Goal: Task Accomplishment & Management: Complete application form

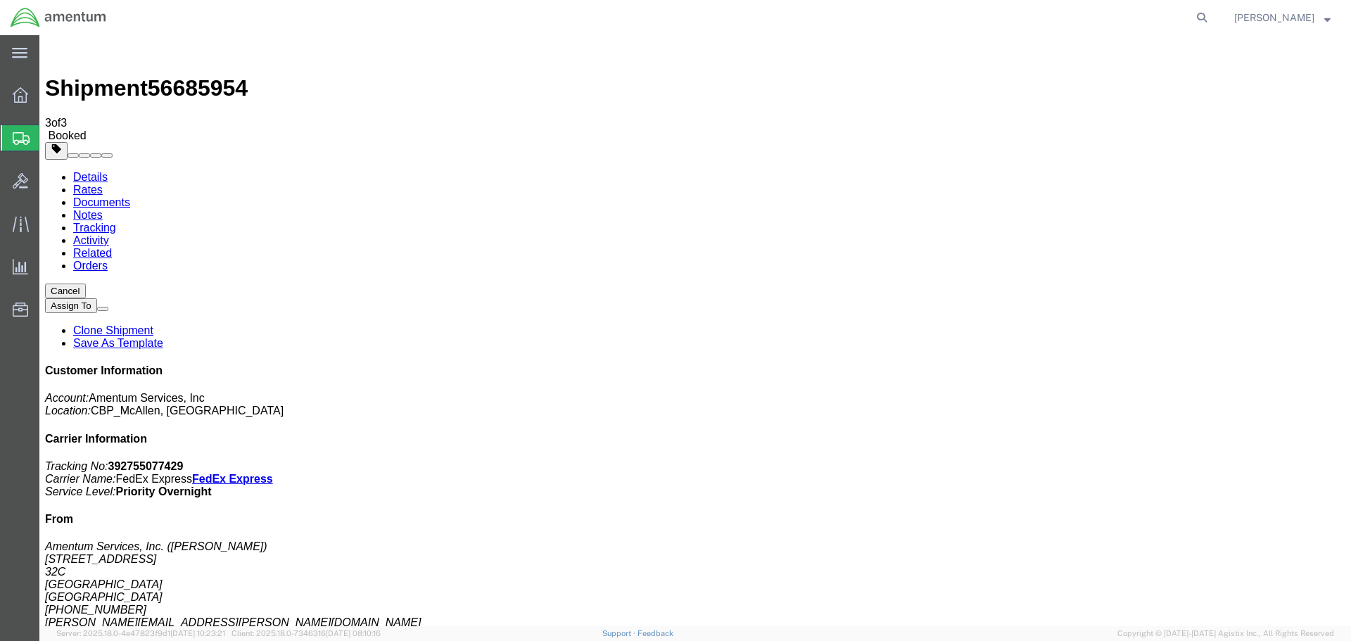
click at [0, 0] on span "Create Shipment" at bounding box center [0, 0] width 0 height 0
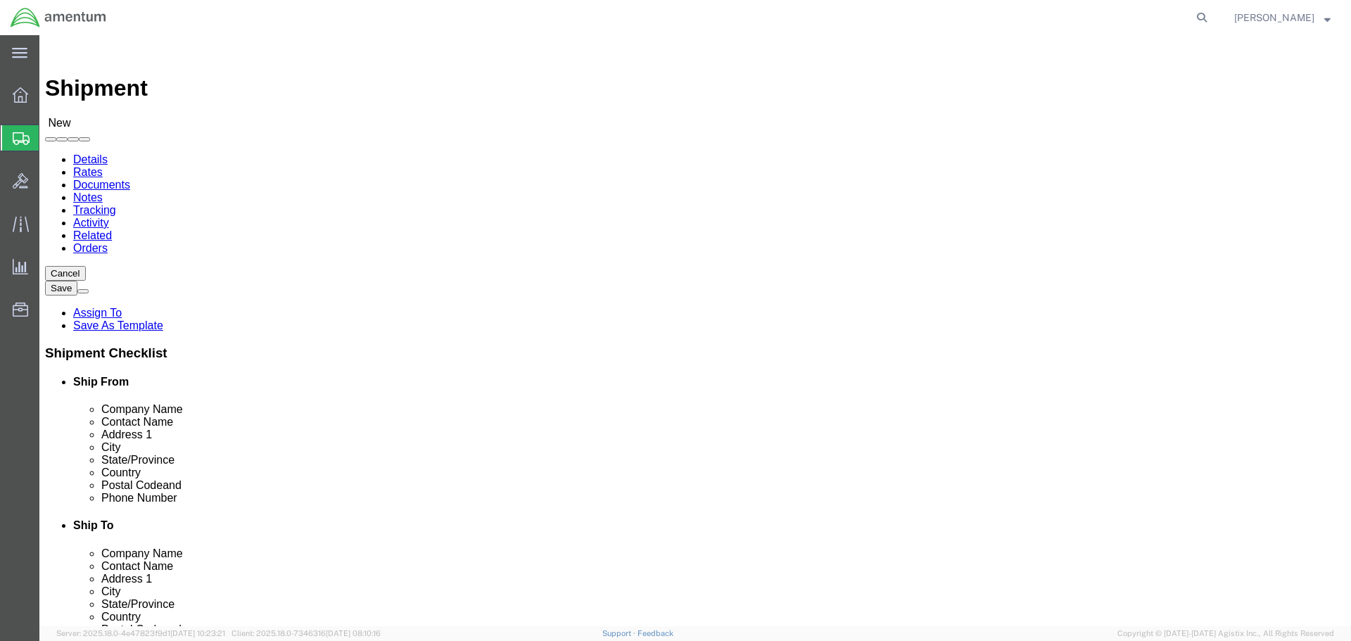
select select "MYPROFILE"
select select "[GEOGRAPHIC_DATA]"
type input "WSD"
select select "49946"
select select "CA"
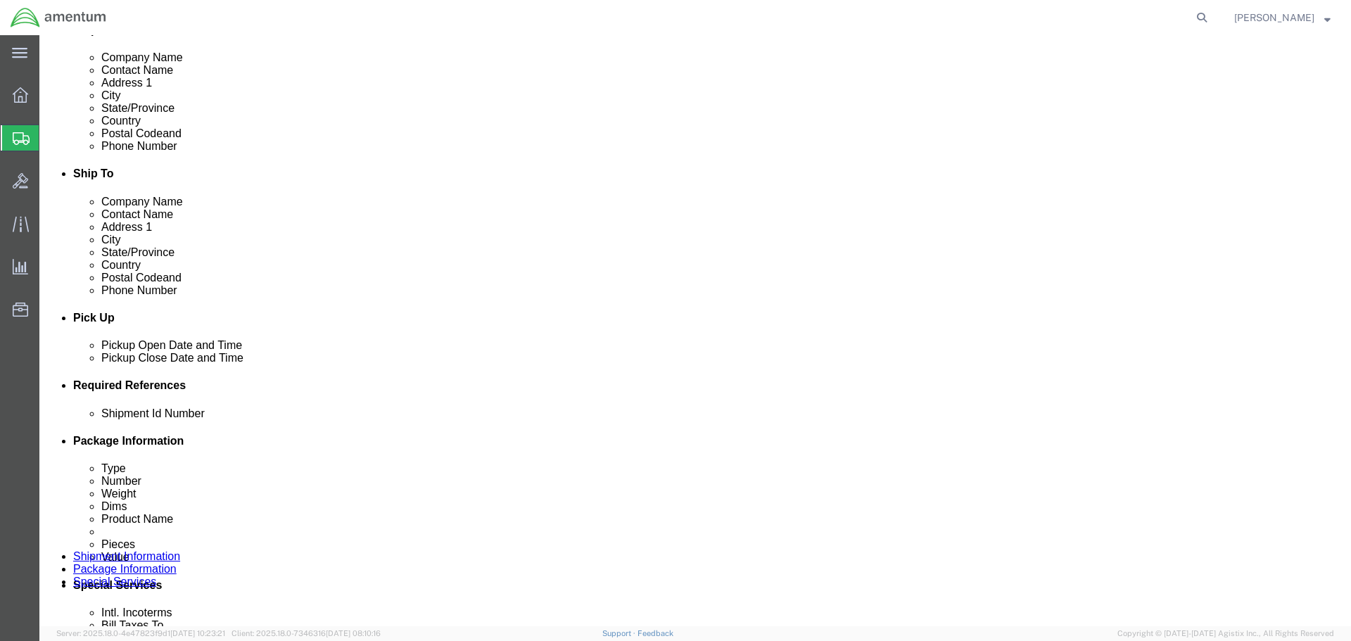
click div
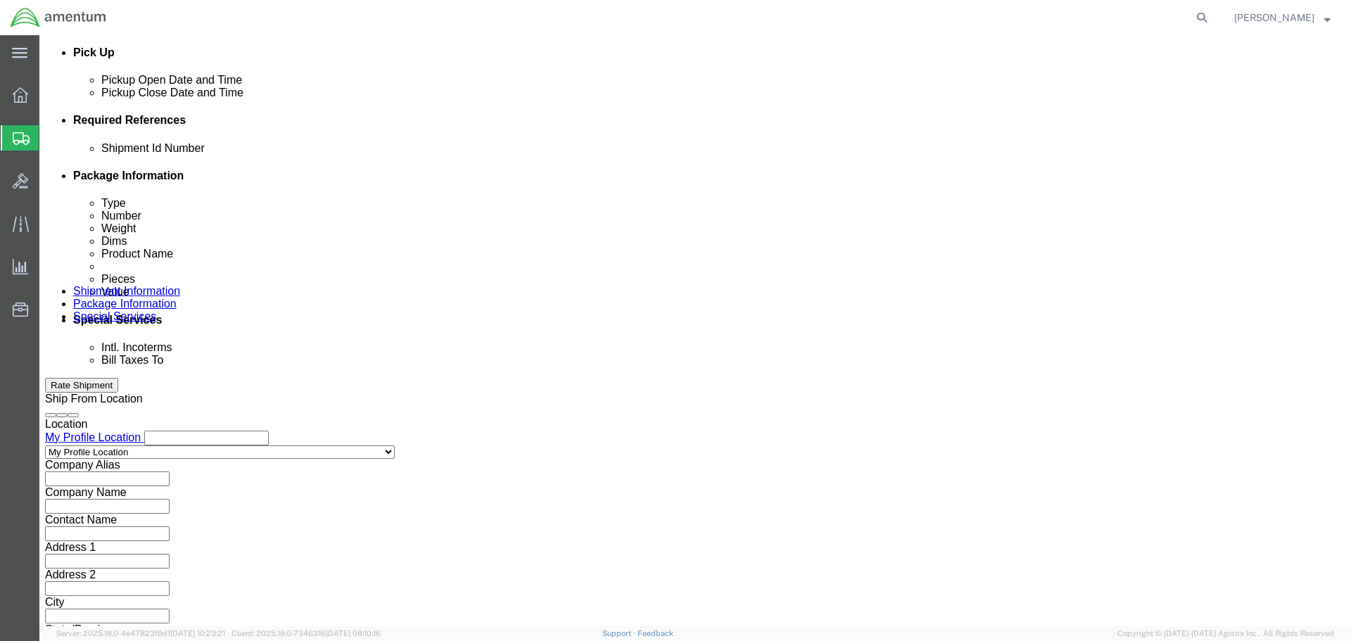
click div "Open Time 4:00 PM [DATE] 4:00 PM - [DATE] 4:00 PM Cancel Apply"
click button "Apply"
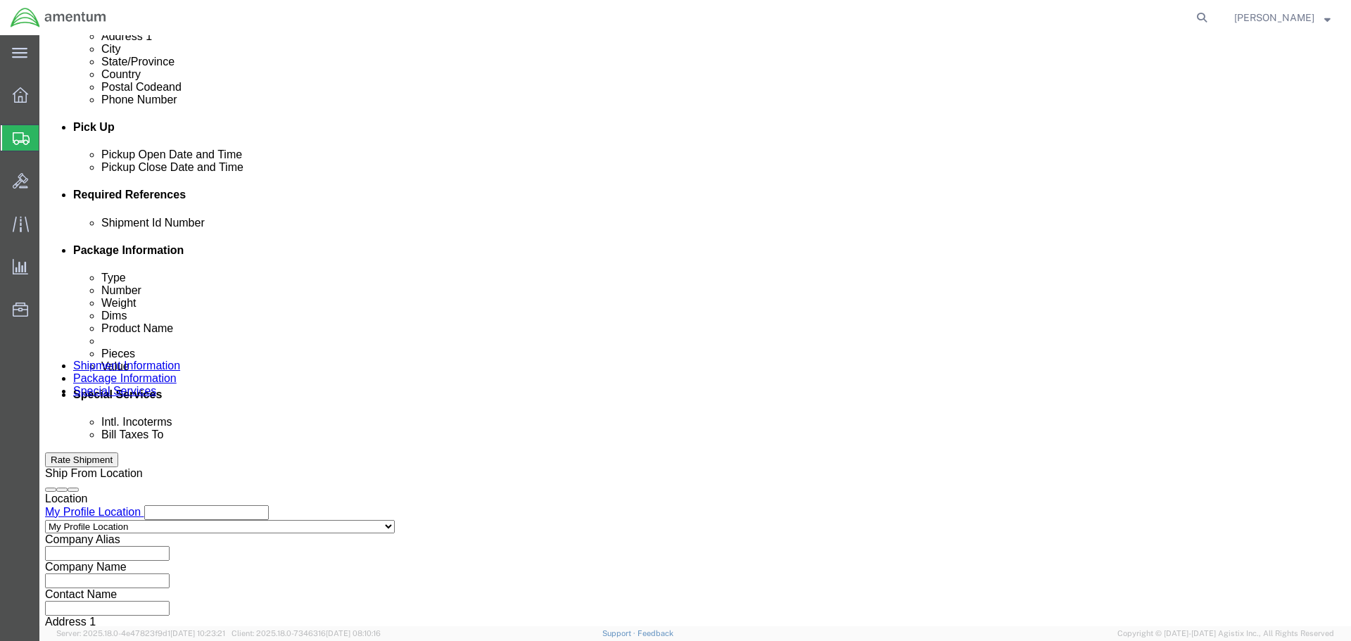
scroll to position [406, 0]
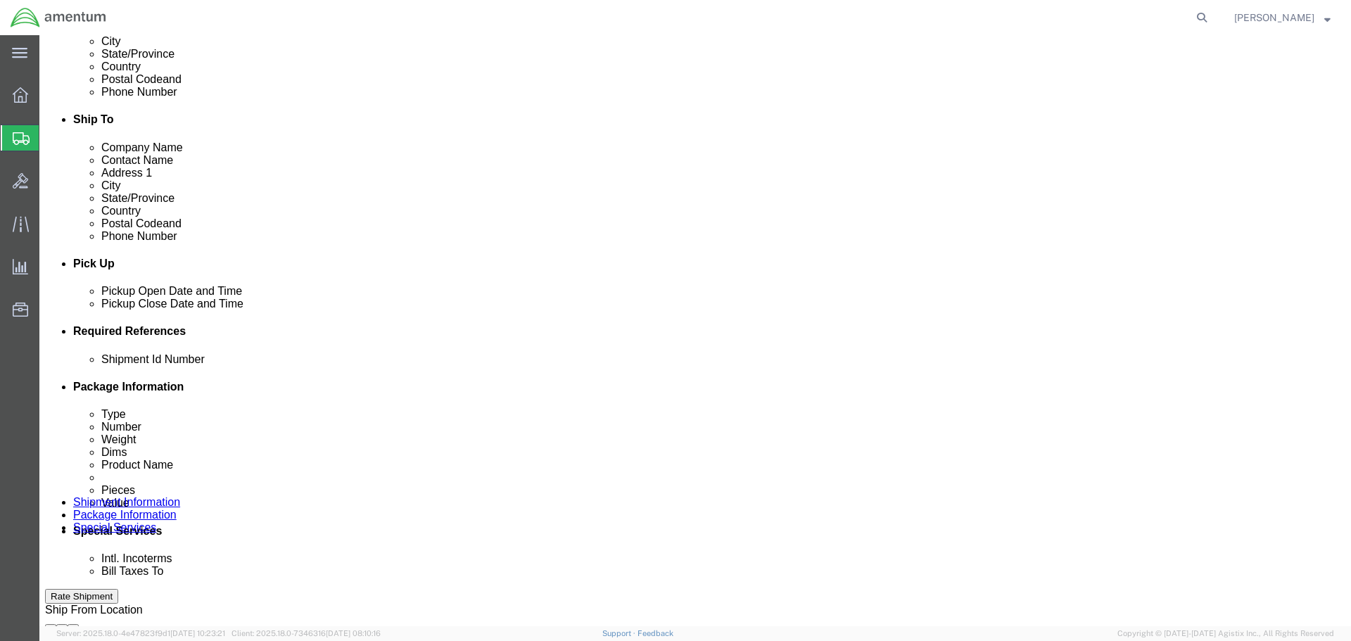
click div
click button "Apply"
click input "text"
paste input "328553"
type input "328553"
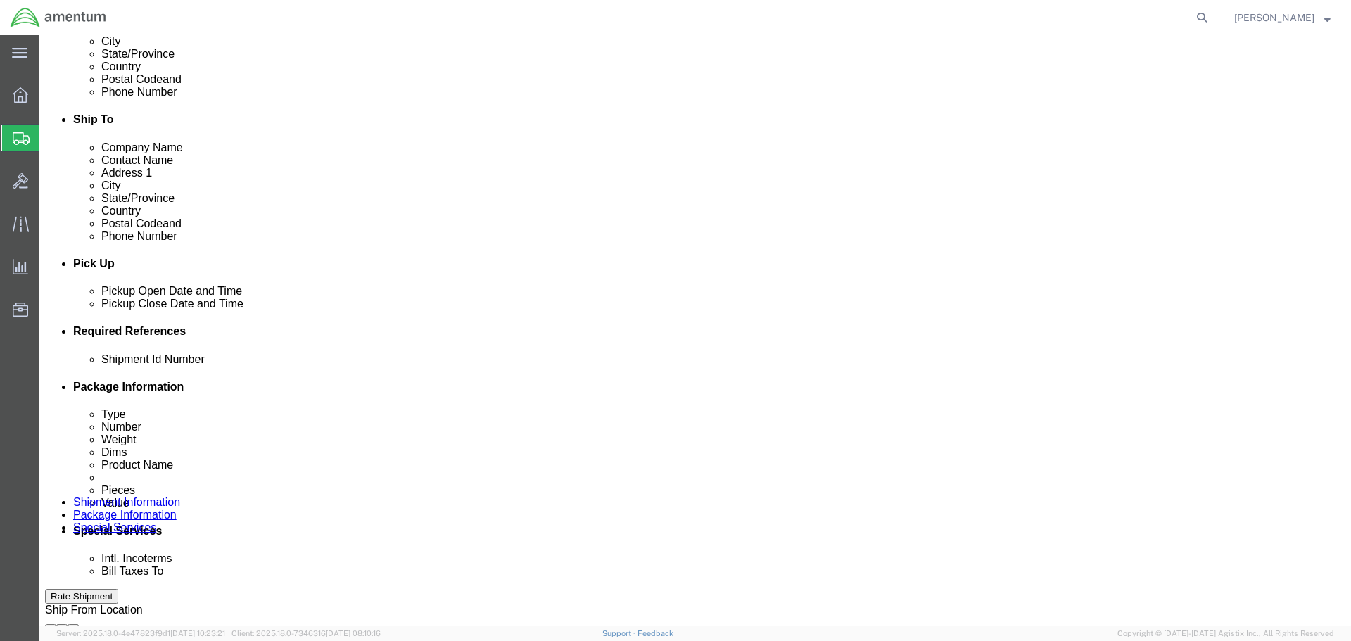
click button "Add reference"
click select "Select Account Type Activity ID Airline Appointment Number ASN Batch Request # …"
select select "DEPT"
click select "Select Account Type Activity ID Airline Appointment Number ASN Batch Request # …"
click input "text"
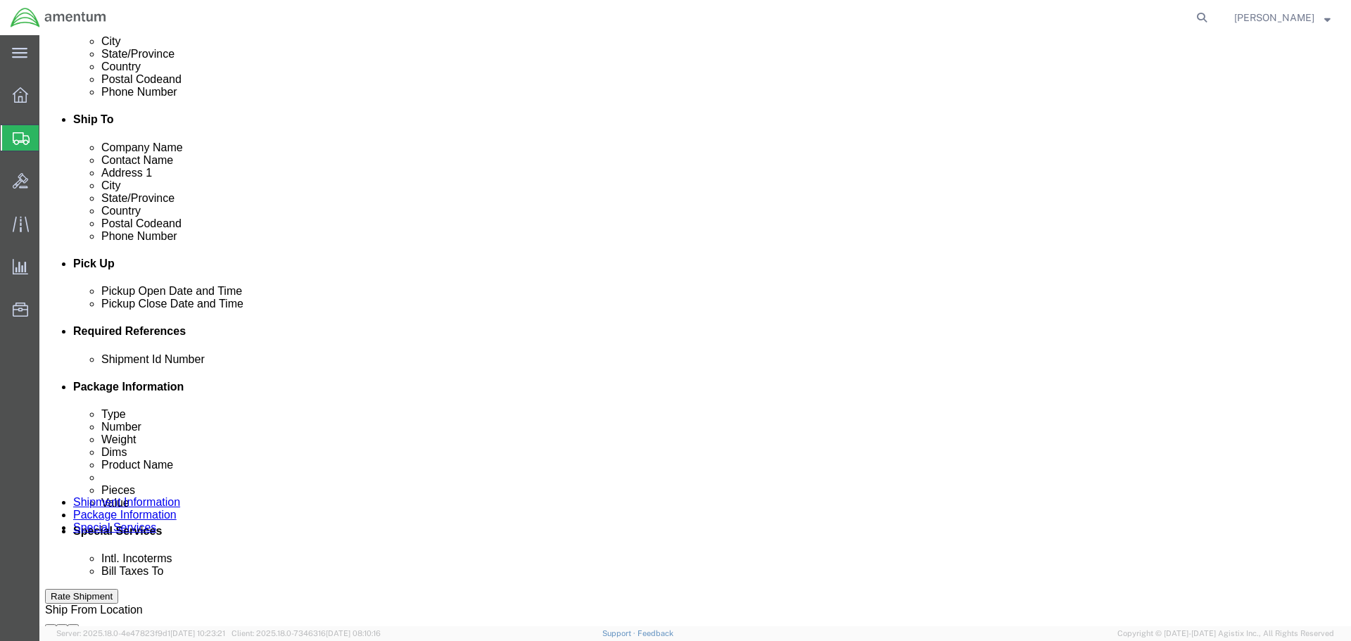
paste input "328553"
type input "328553"
click button "Add reference"
click select "Select Account Type Activity ID Airline Appointment Number ASN Batch Request # …"
select select "CUSTREF"
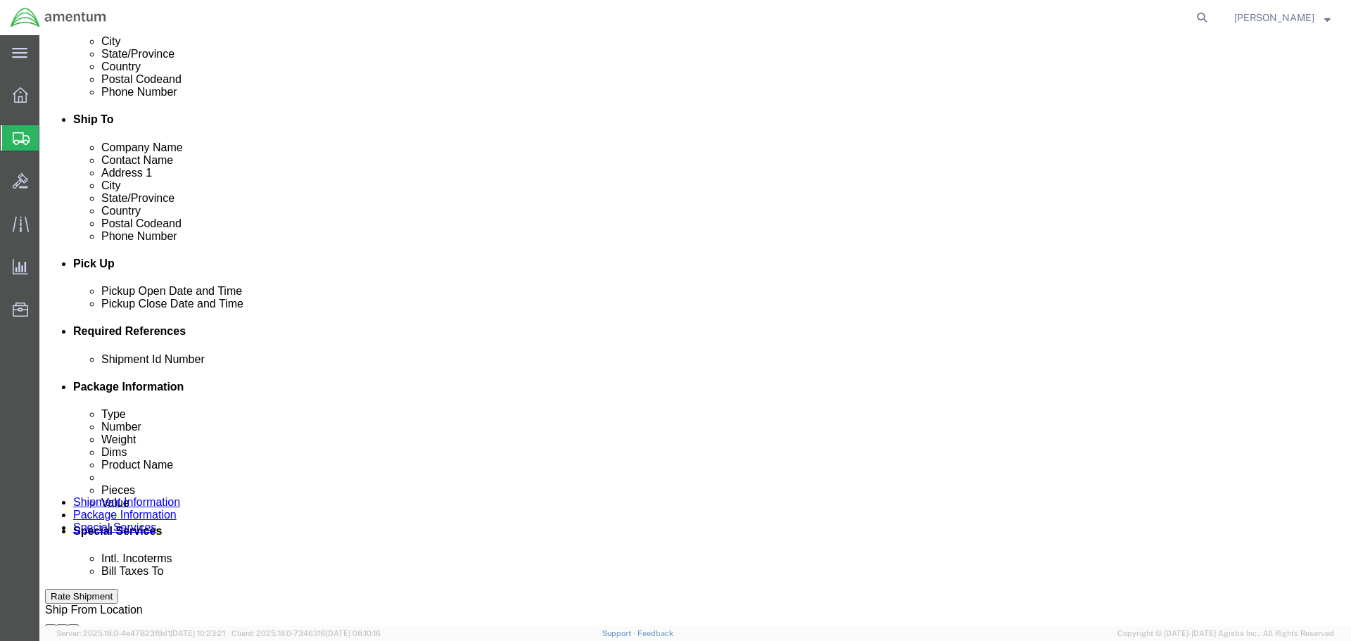
click select "Select Account Type Activity ID Airline Appointment Number ASN Batch Request # …"
click input "text"
paste input "328553"
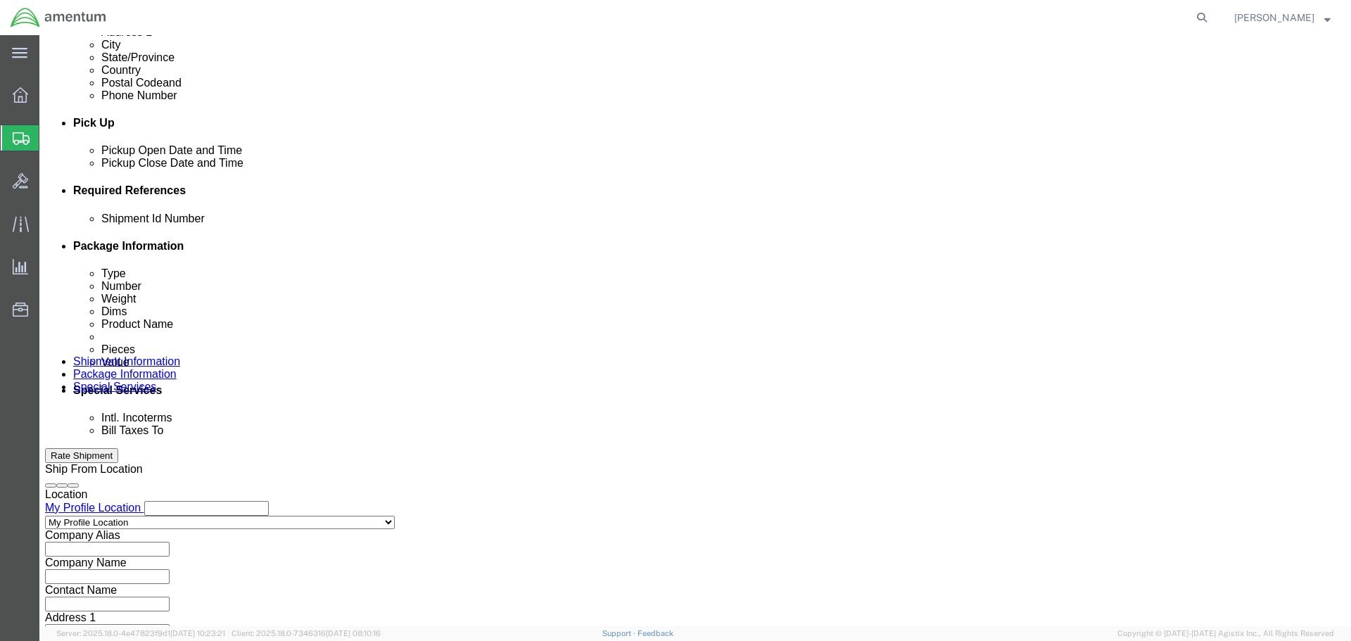
scroll to position [617, 0]
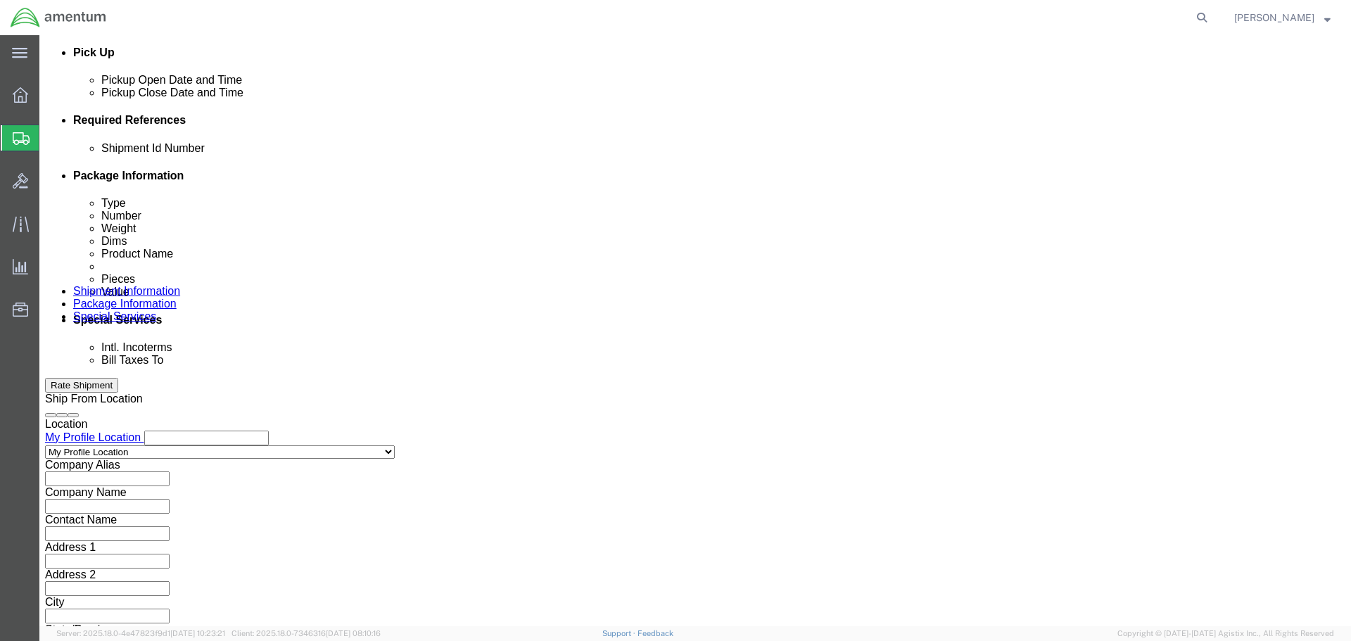
type input "328553"
click button "Continue"
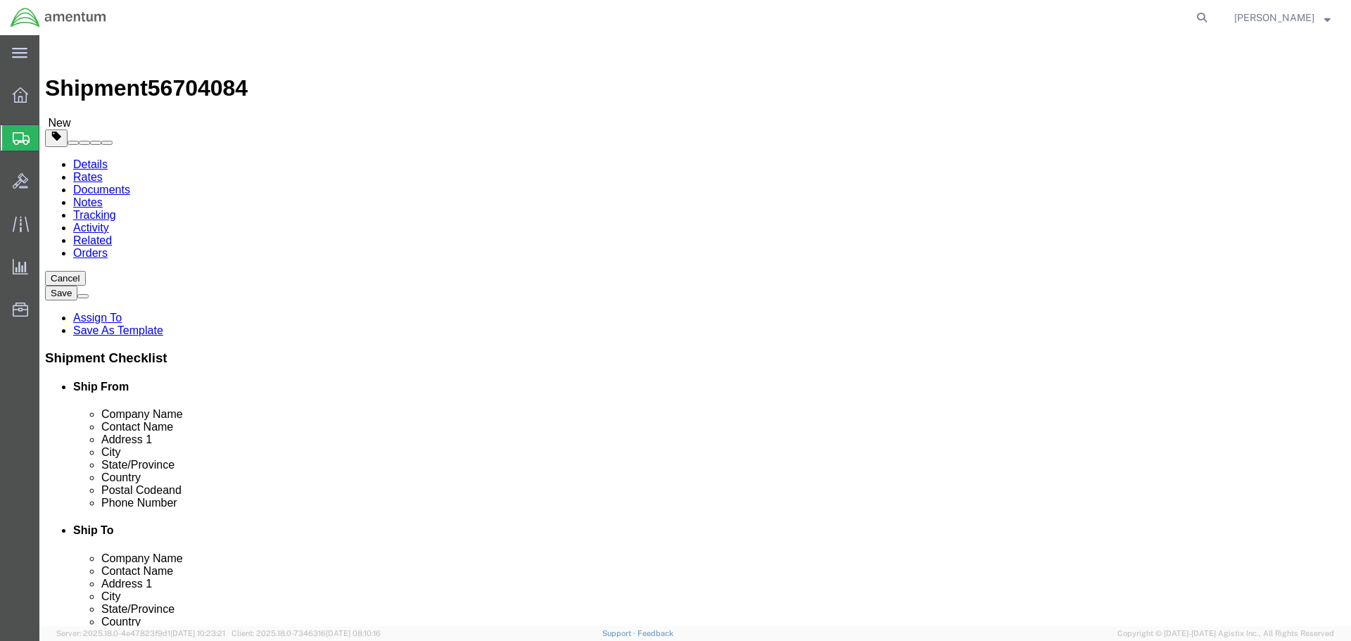
click select "Select BCK Boxes Bale(s) Basket(s) Bolt(s) Bottle(s) Buckets Bulk Bundle(s) Can…"
select select "ENV"
click select "Select BCK Boxes Bale(s) Basket(s) Bolt(s) Bottle(s) Buckets Bulk Bundle(s) Can…"
type input "9.50"
type input "12.50"
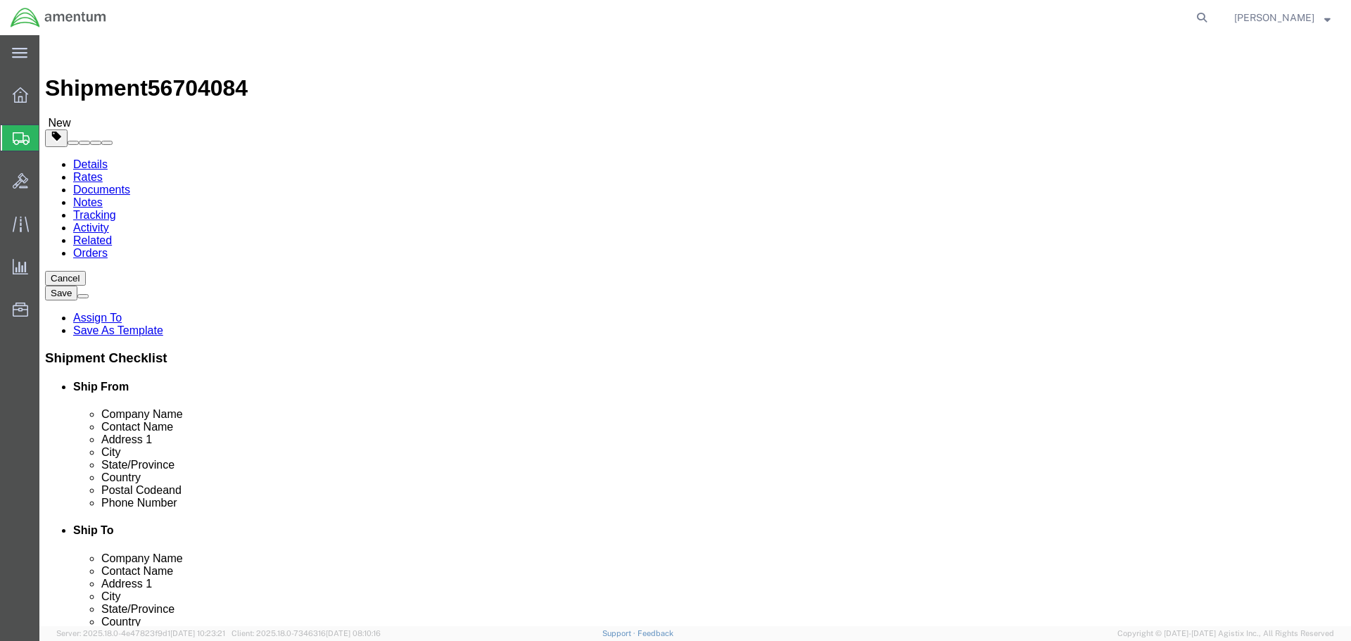
type input "0.25"
type input "1"
click link "Add Content"
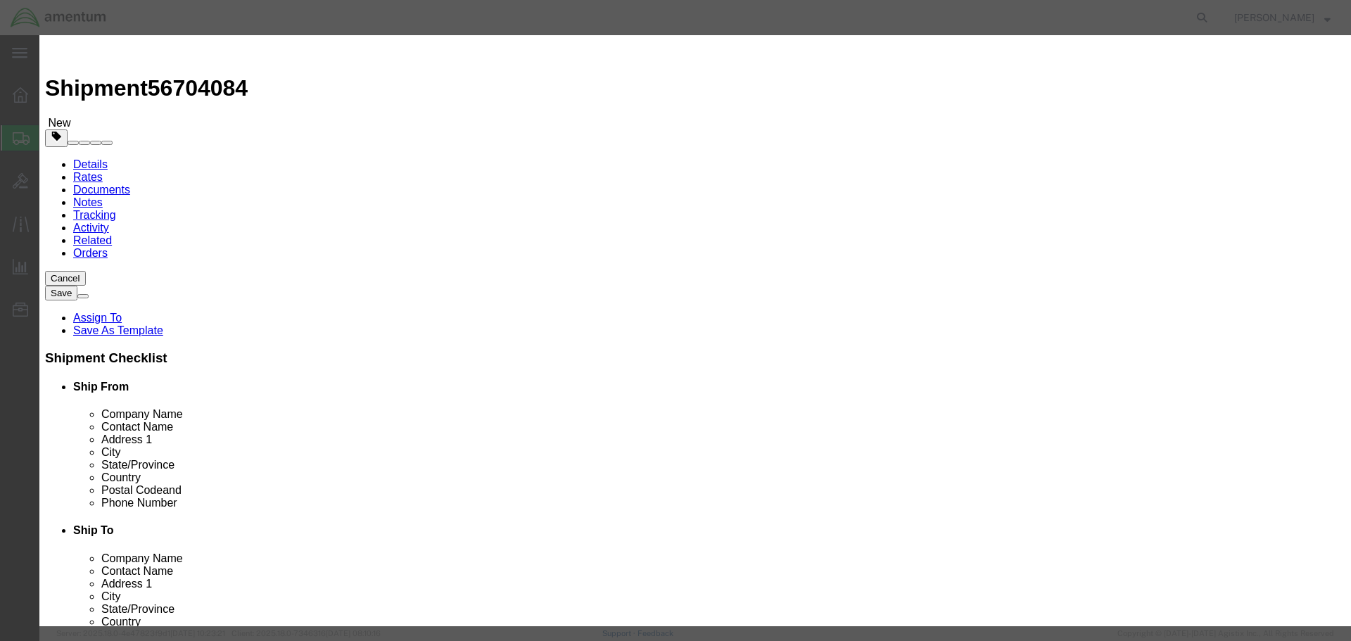
click input "text"
type input "NUTS"
type input "4"
type input "10"
select select "USD"
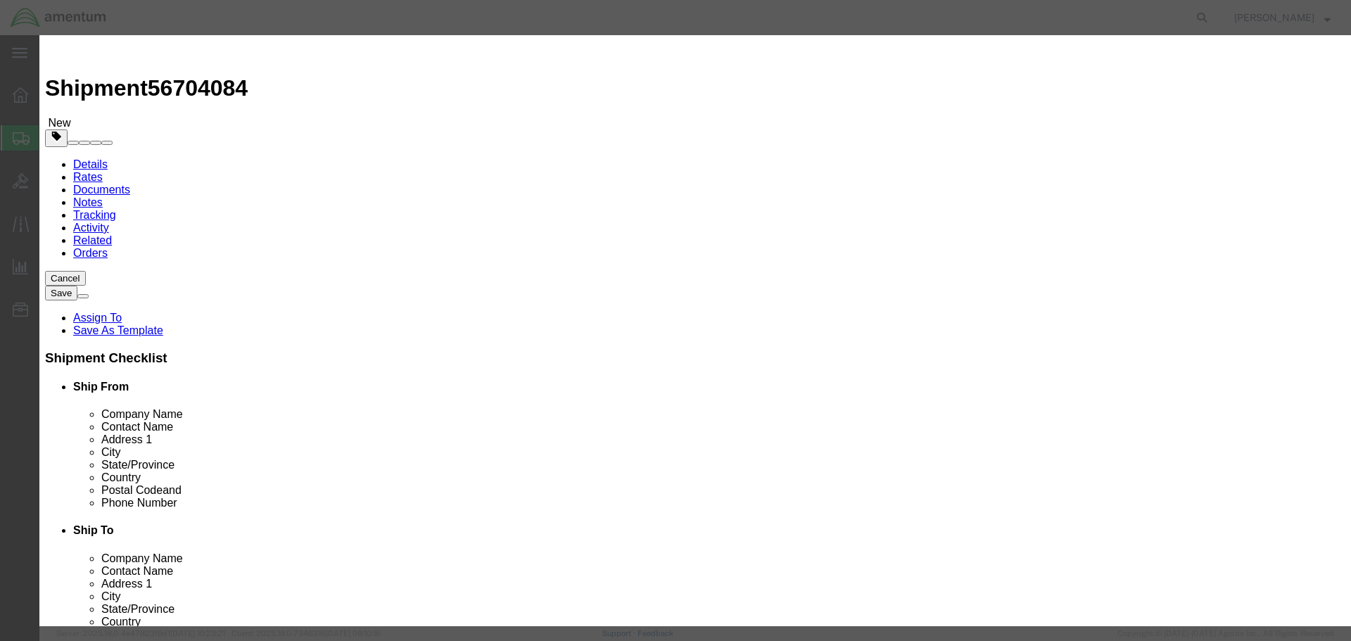
click button "Save & Close"
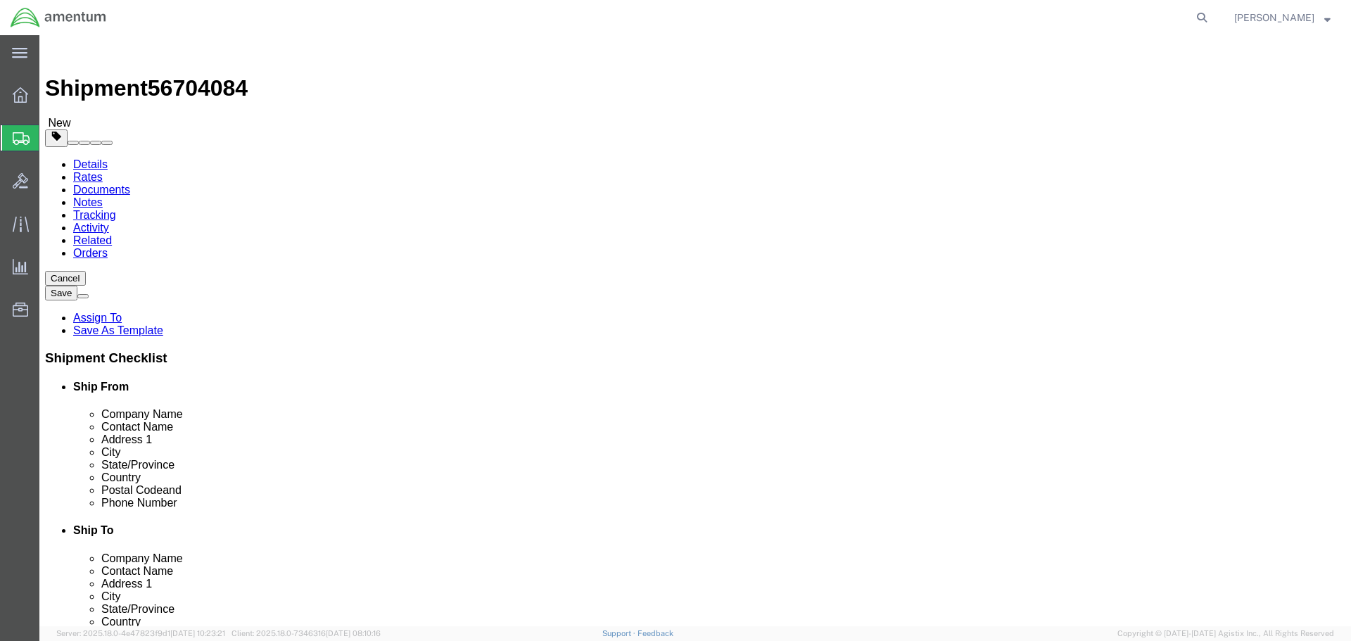
click button "Continue"
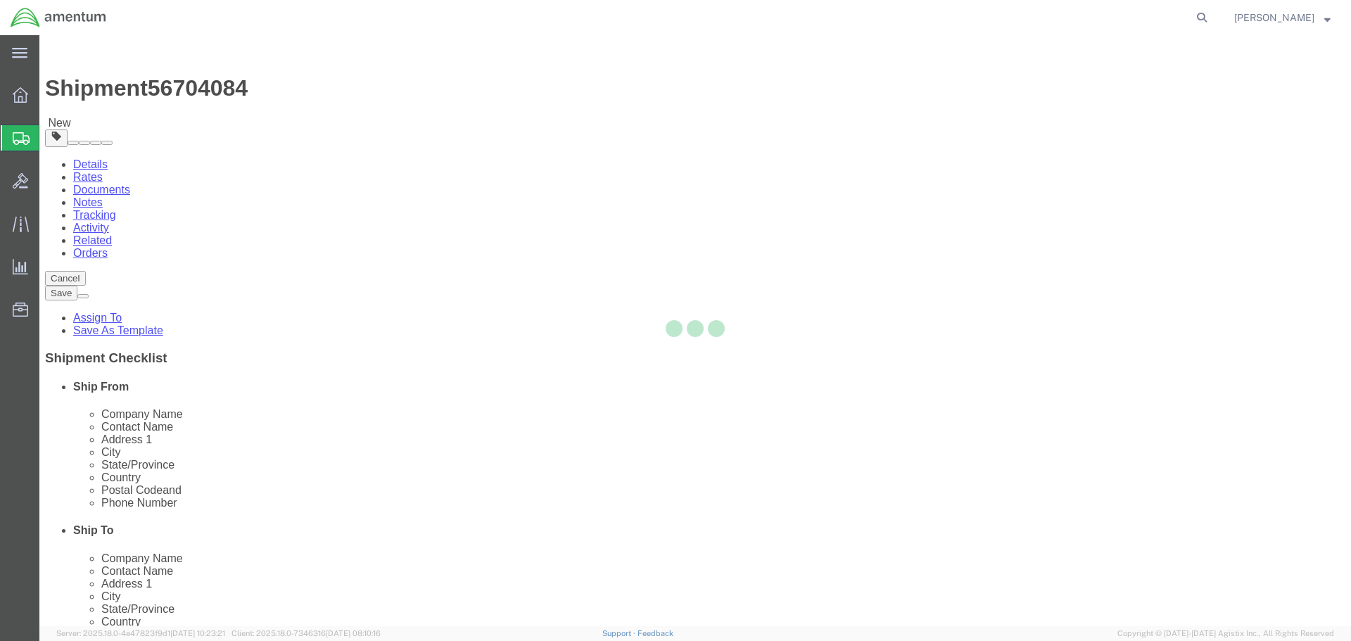
select select
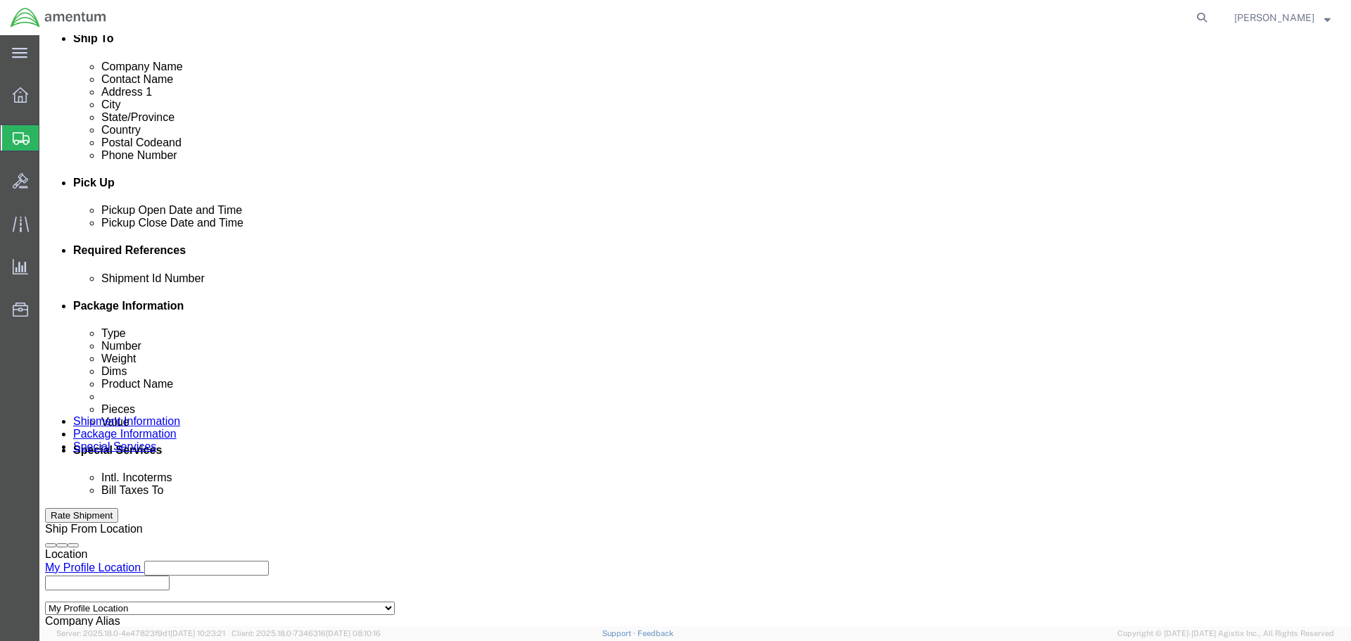
scroll to position [633, 0]
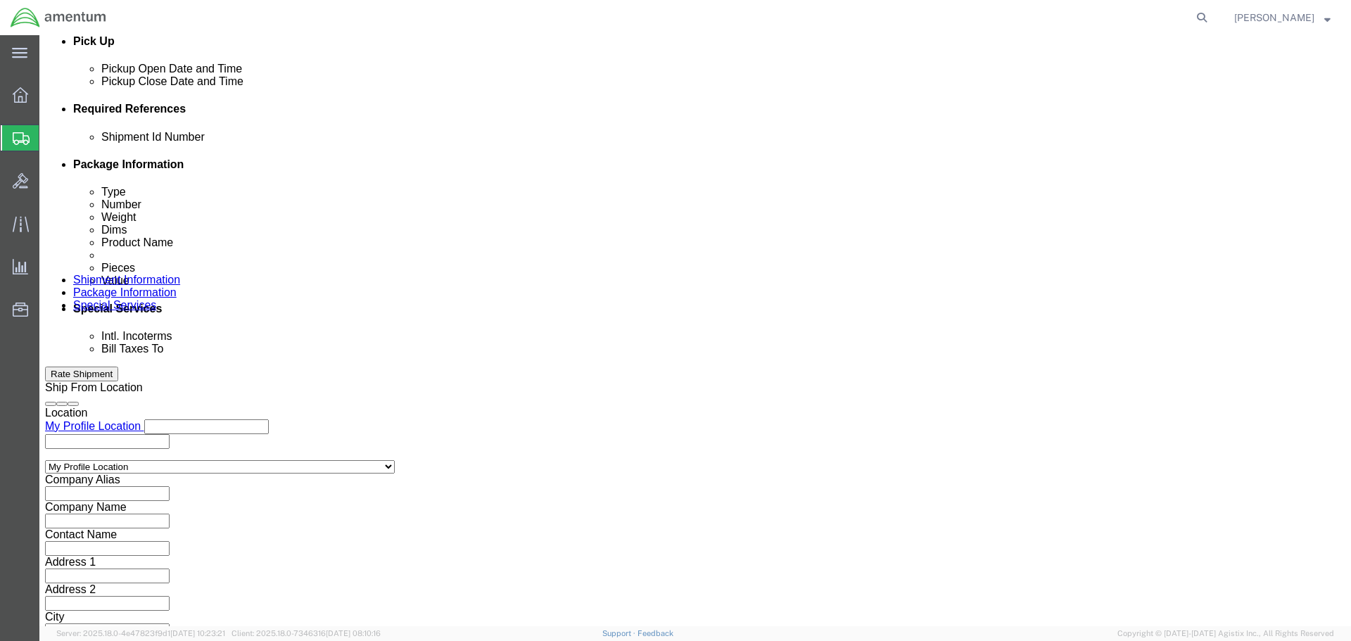
click select "Select Recipient Account Sender/Shipper Third Party Account"
select select "SHIP"
click select "Select Recipient Account Sender/Shipper Third Party Account"
click button "Rate Shipment"
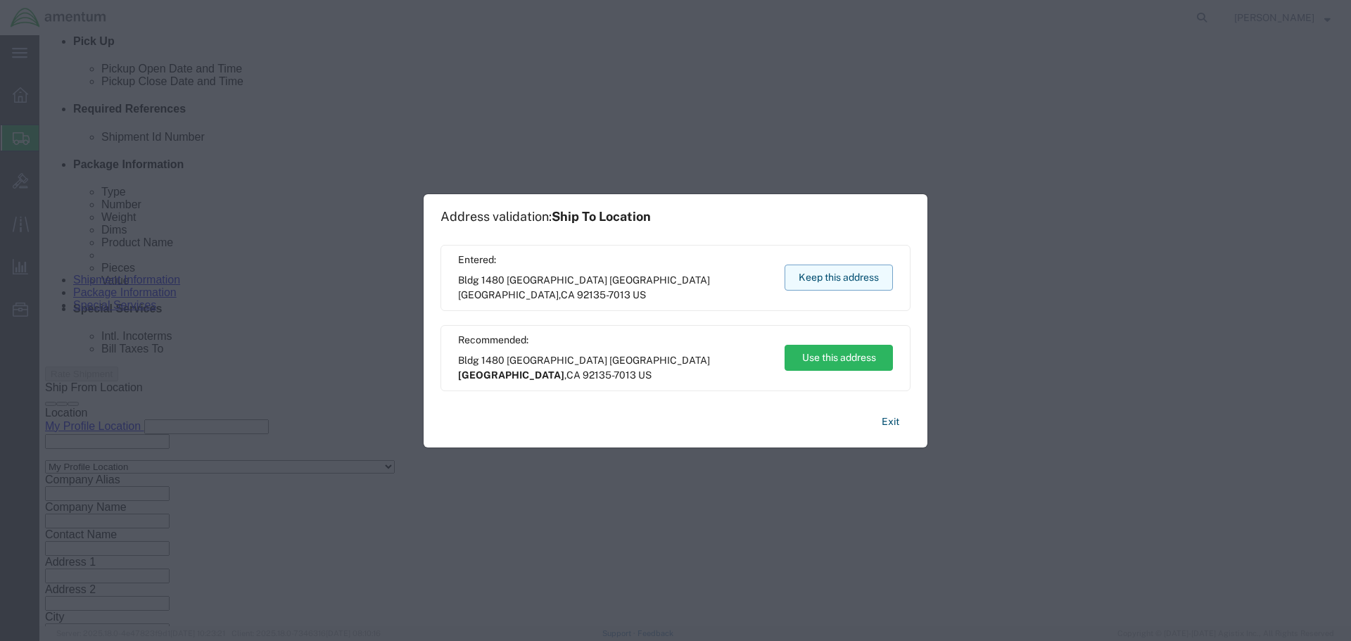
click at [840, 270] on button "Keep this address" at bounding box center [839, 278] width 108 height 26
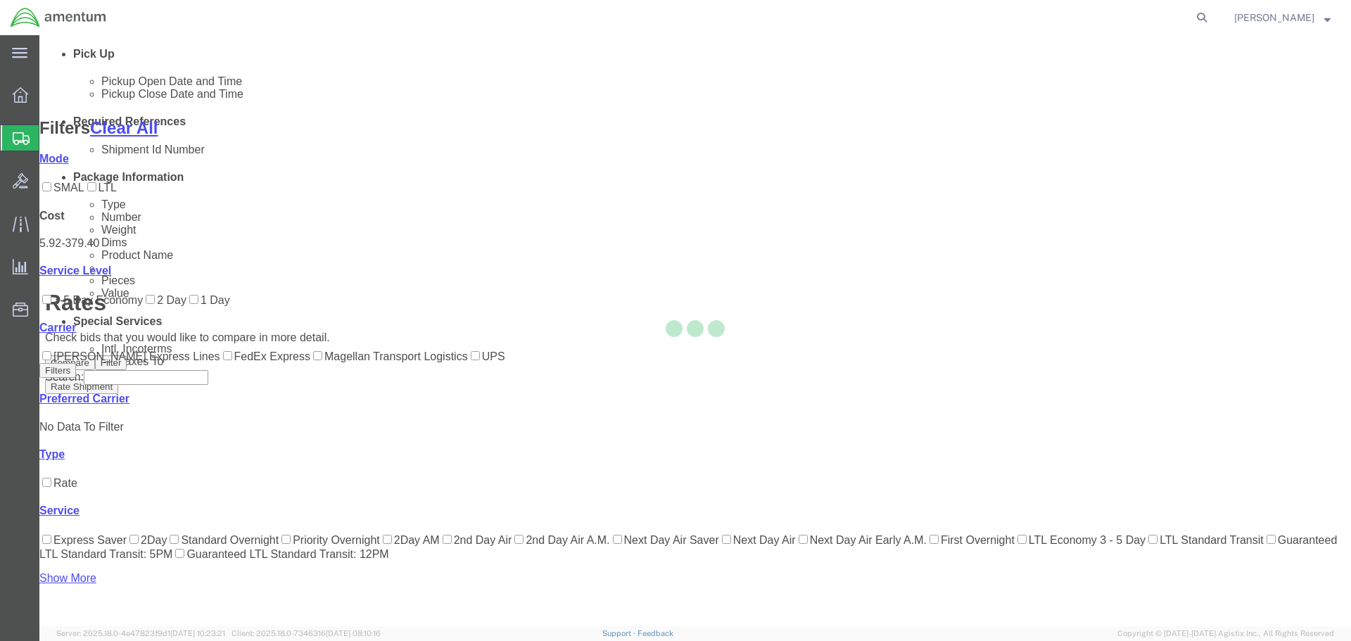
scroll to position [88, 0]
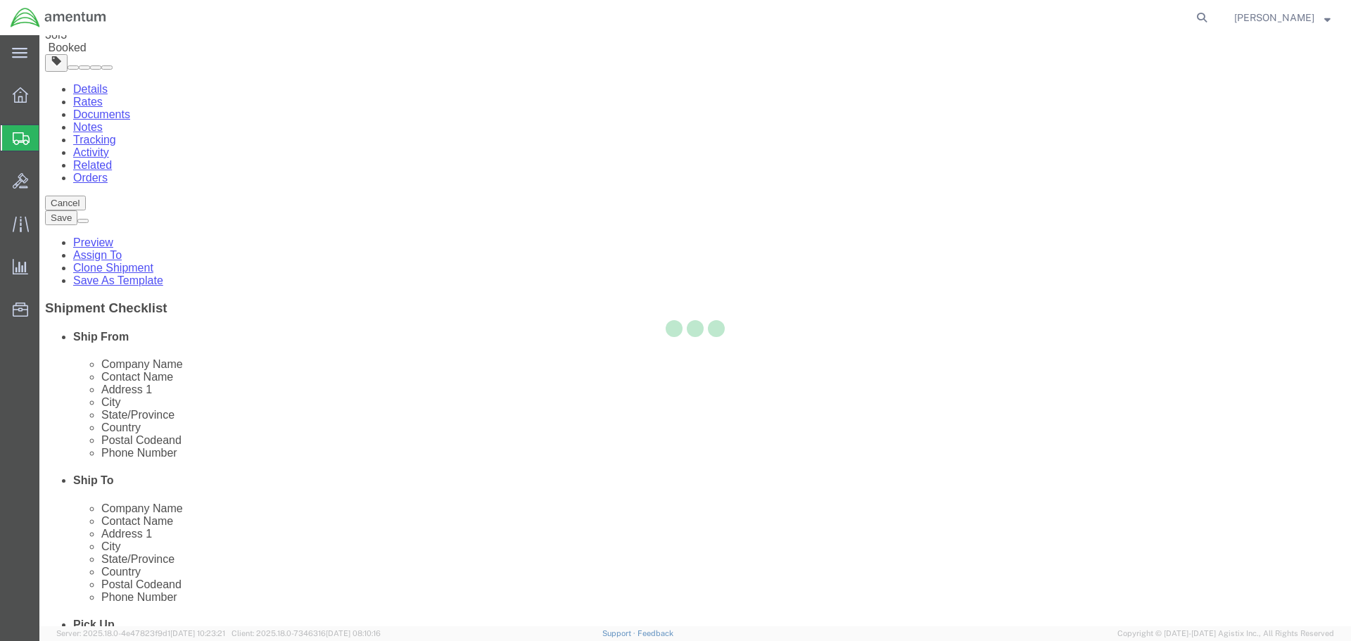
scroll to position [0, 0]
